Goal: Information Seeking & Learning: Learn about a topic

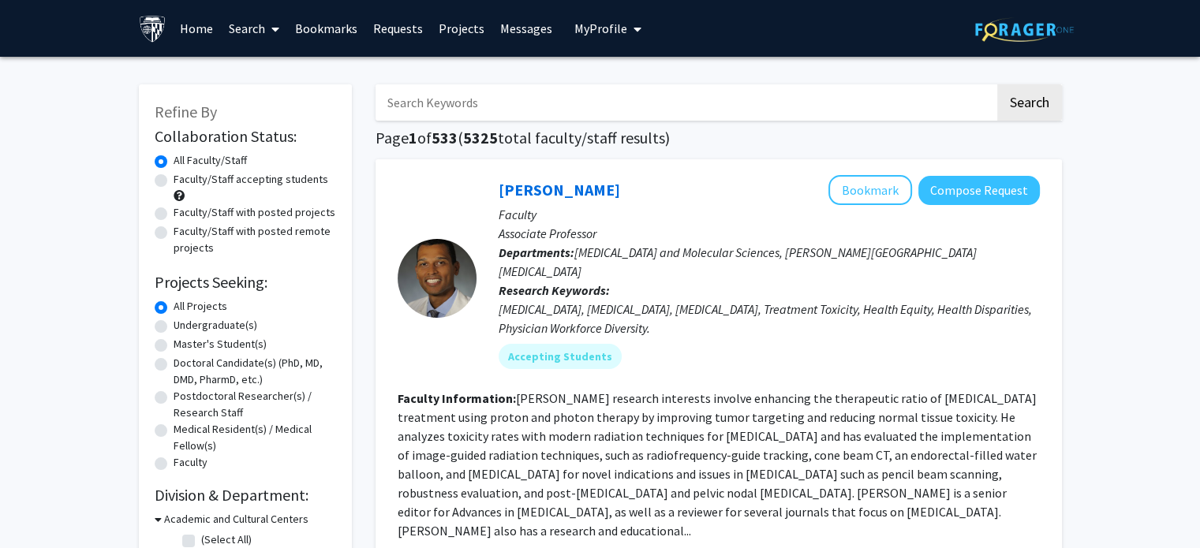
click at [492, 102] on input "Search Keywords" at bounding box center [685, 102] width 619 height 36
click at [174, 177] on label "Faculty/Staff accepting students" at bounding box center [251, 179] width 155 height 17
click at [174, 177] on input "Faculty/Staff accepting students" at bounding box center [179, 176] width 10 height 10
radio input "true"
click at [168, 343] on div "Master's Student(s)" at bounding box center [245, 345] width 181 height 19
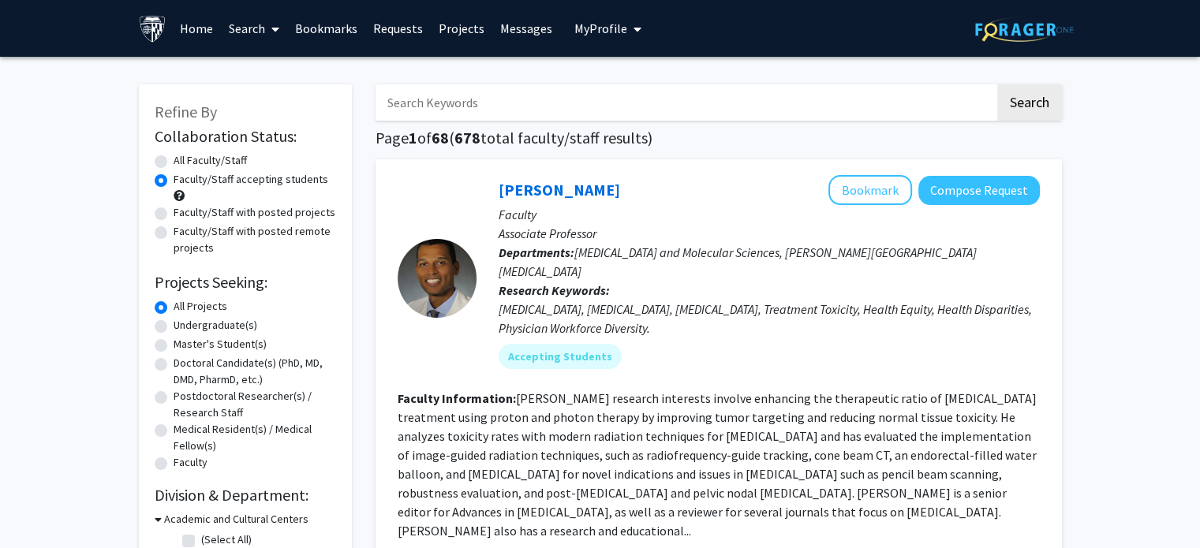
click at [174, 345] on label "Master's Student(s)" at bounding box center [220, 344] width 93 height 17
click at [174, 345] on input "Master's Student(s)" at bounding box center [179, 341] width 10 height 10
radio input "true"
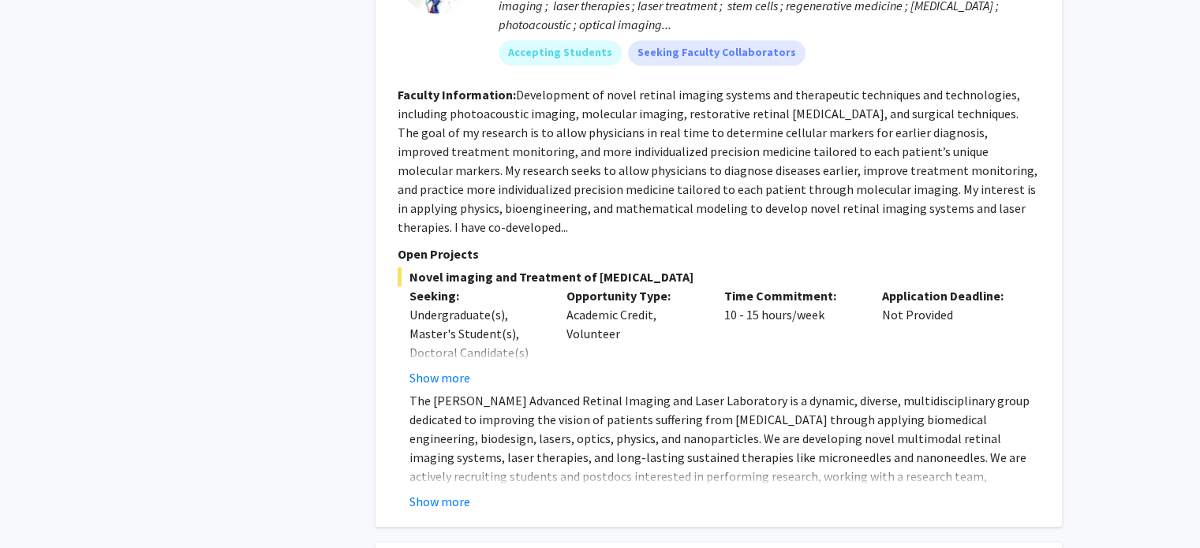
scroll to position [1684, 0]
click at [447, 491] on button "Show more" at bounding box center [440, 500] width 61 height 19
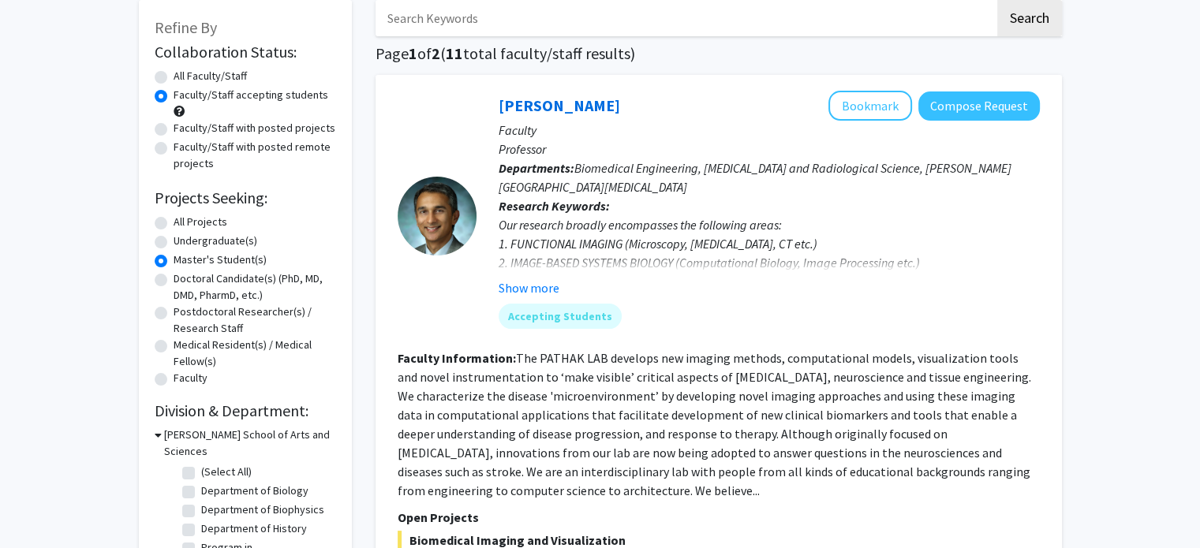
scroll to position [0, 0]
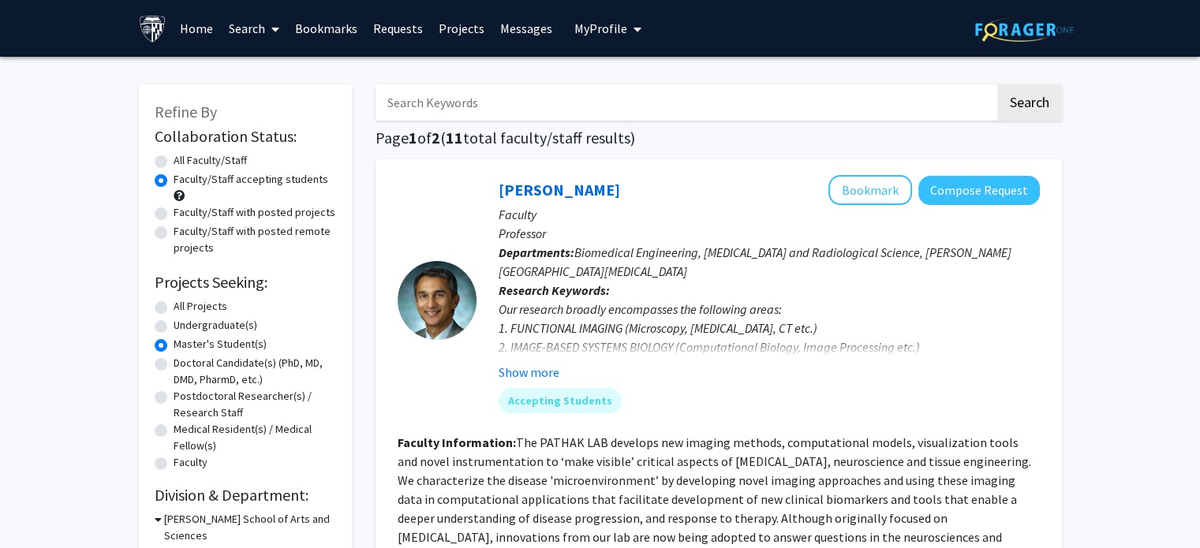
click at [174, 305] on label "All Projects" at bounding box center [201, 306] width 54 height 17
click at [174, 305] on input "All Projects" at bounding box center [179, 303] width 10 height 10
radio input "true"
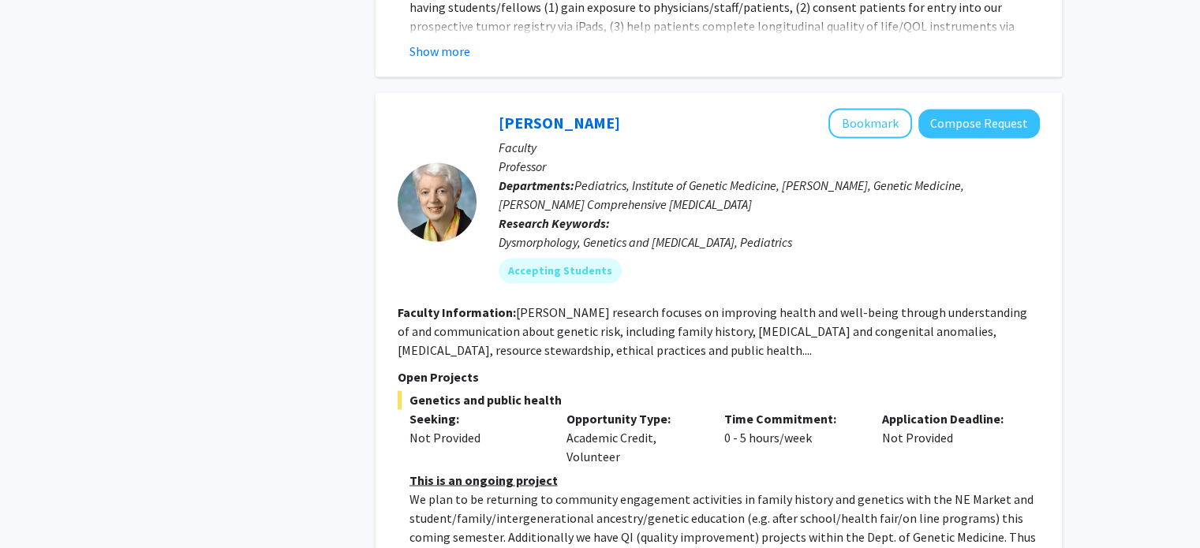
scroll to position [2596, 0]
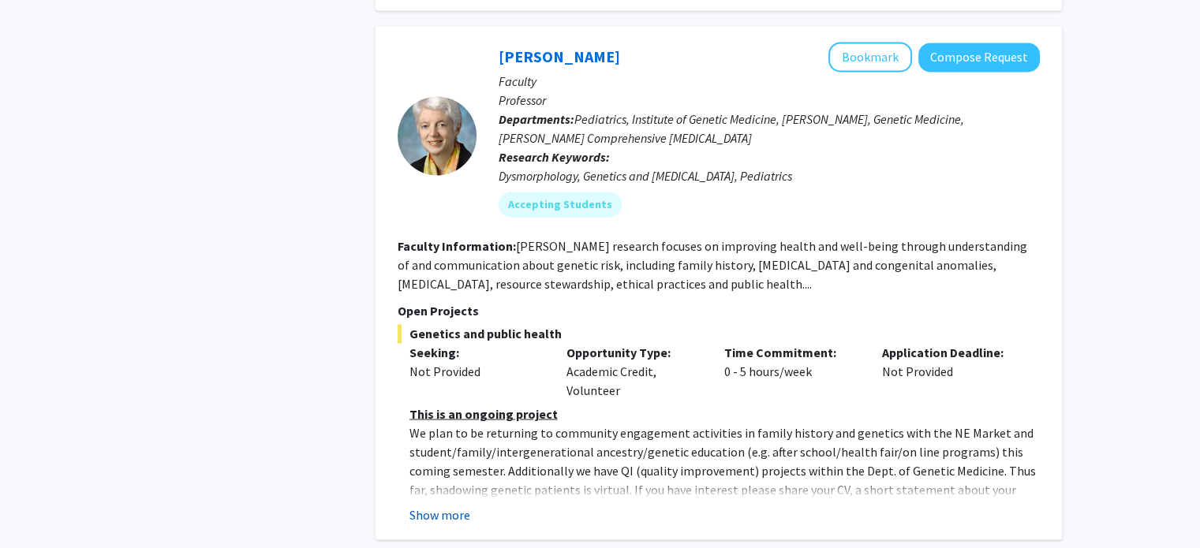
click at [455, 505] on button "Show more" at bounding box center [440, 514] width 61 height 19
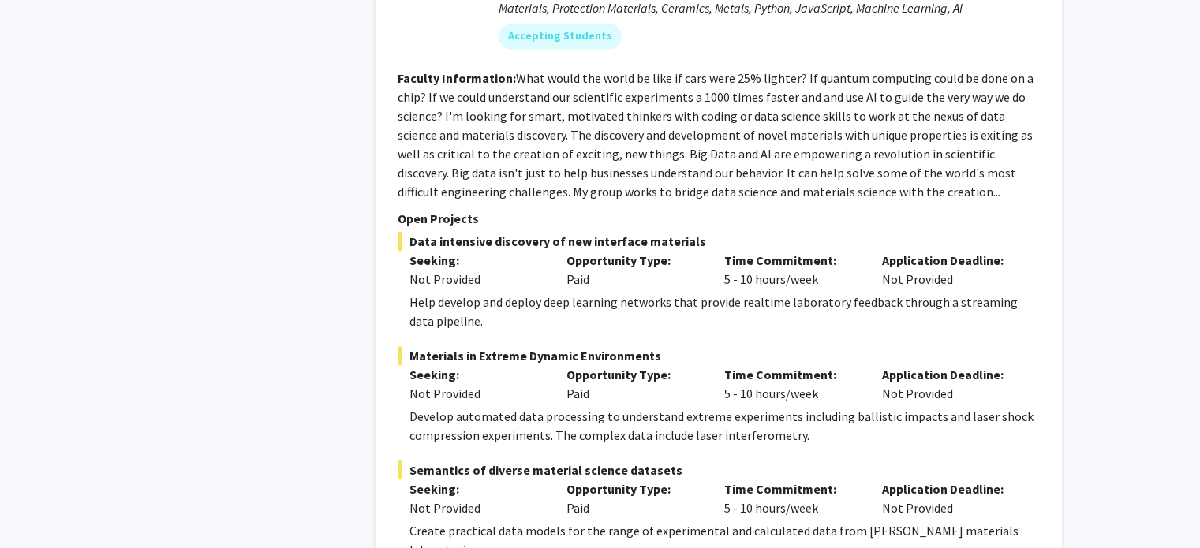
scroll to position [7644, 0]
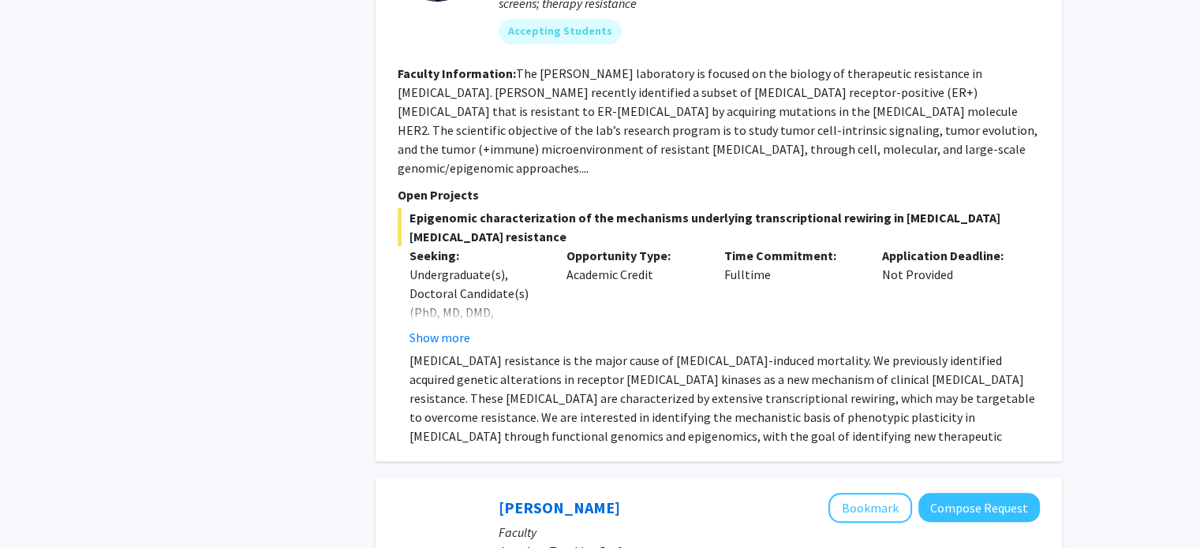
scroll to position [974, 0]
click at [461, 327] on button "Show more" at bounding box center [440, 336] width 61 height 19
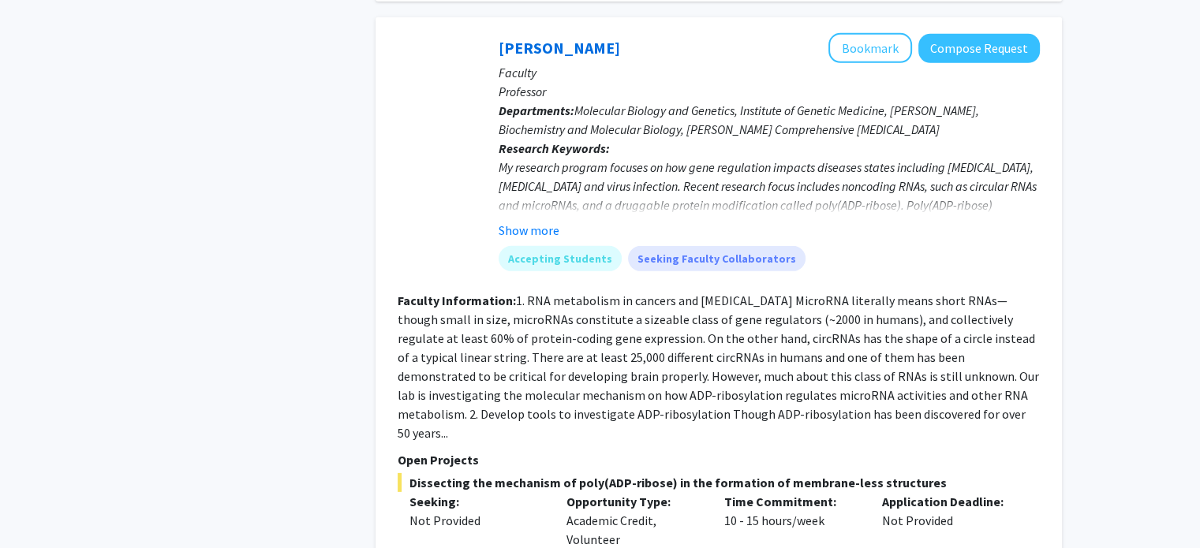
scroll to position [4649, 0]
click at [543, 223] on button "Show more" at bounding box center [529, 232] width 61 height 19
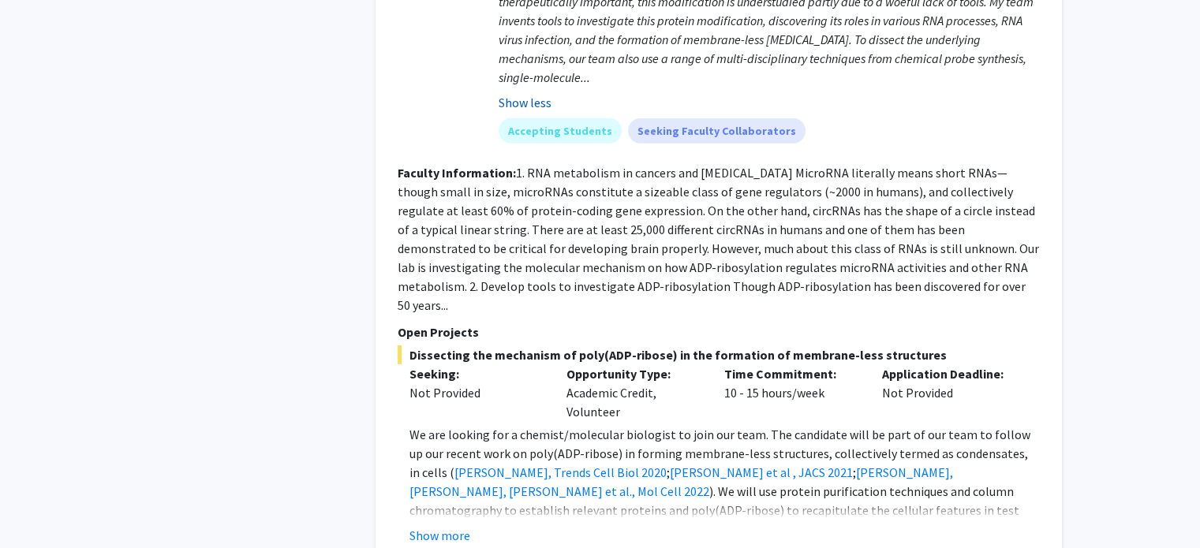
scroll to position [4892, 0]
click at [450, 526] on button "Show more" at bounding box center [440, 535] width 61 height 19
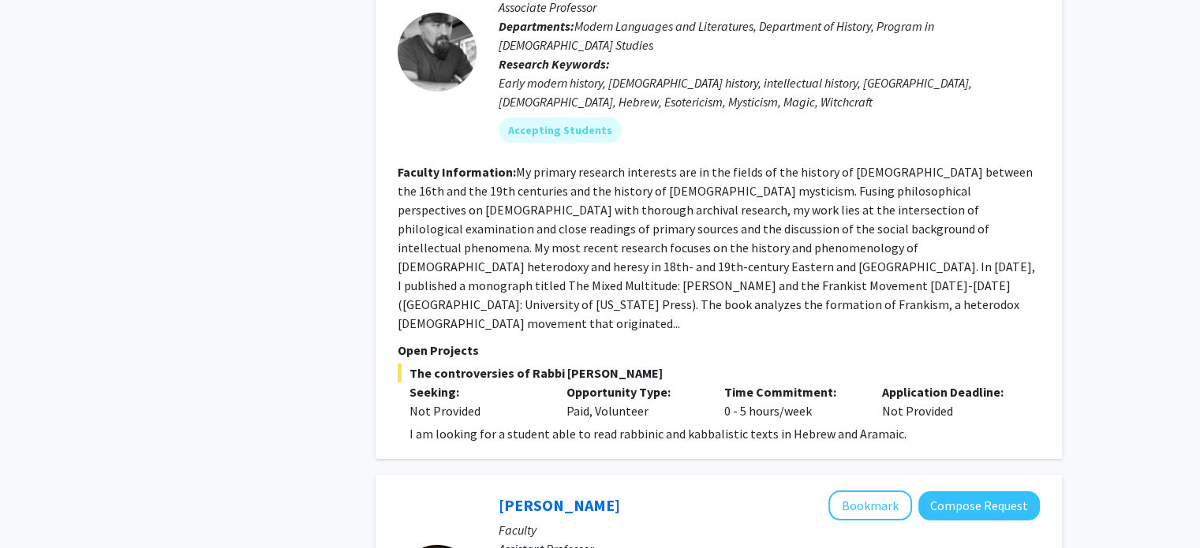
scroll to position [5527, 0]
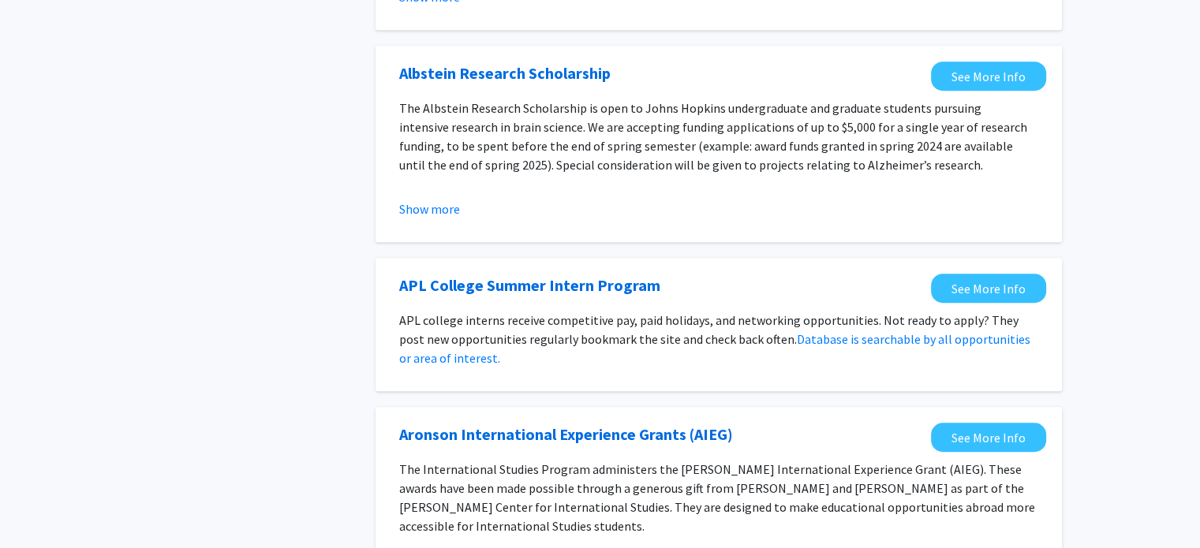
scroll to position [985, 0]
